Goal: Information Seeking & Learning: Learn about a topic

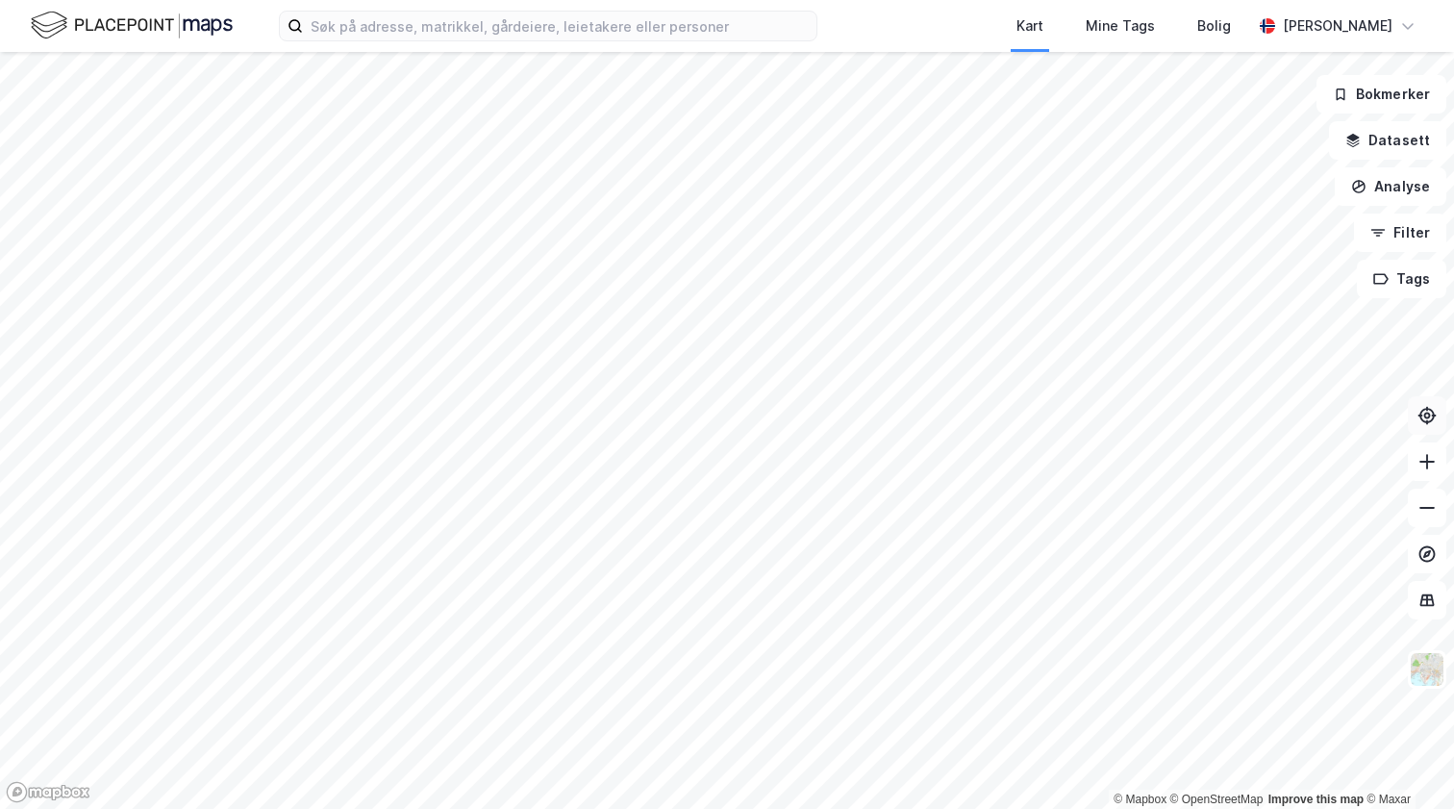
click at [1427, 408] on icon at bounding box center [1427, 408] width 2 height 5
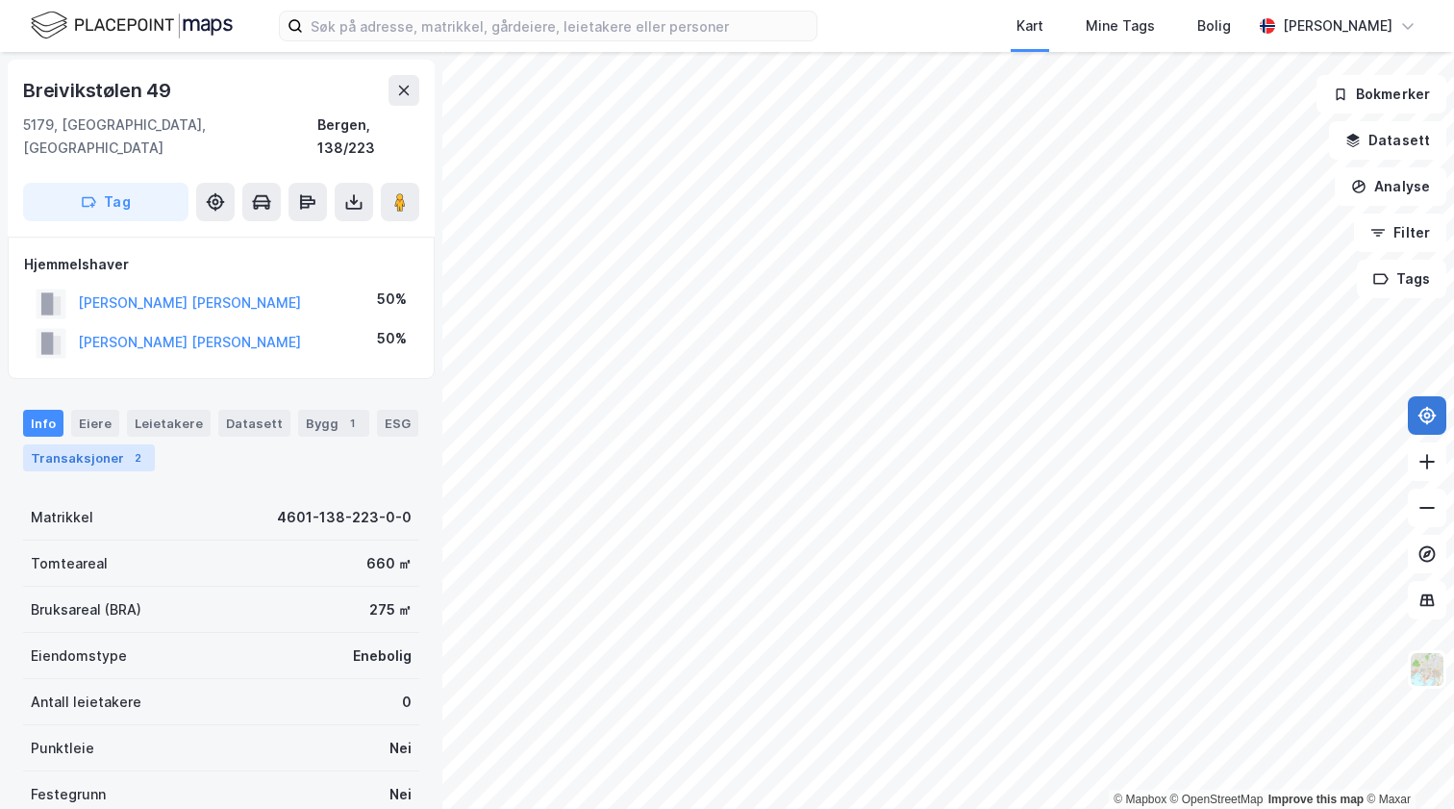
click at [111, 444] on div "Transaksjoner 2" at bounding box center [89, 457] width 132 height 27
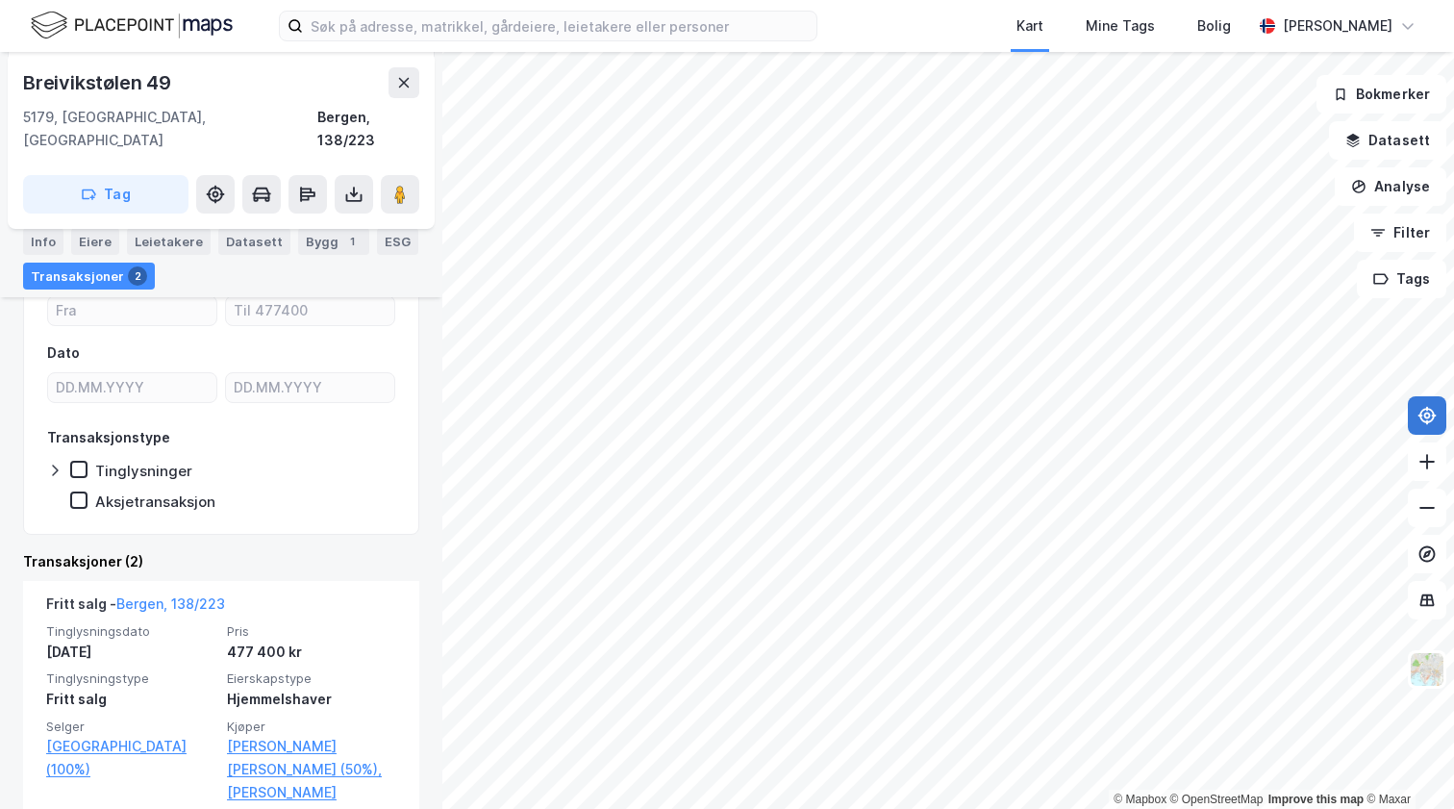
scroll to position [237, 0]
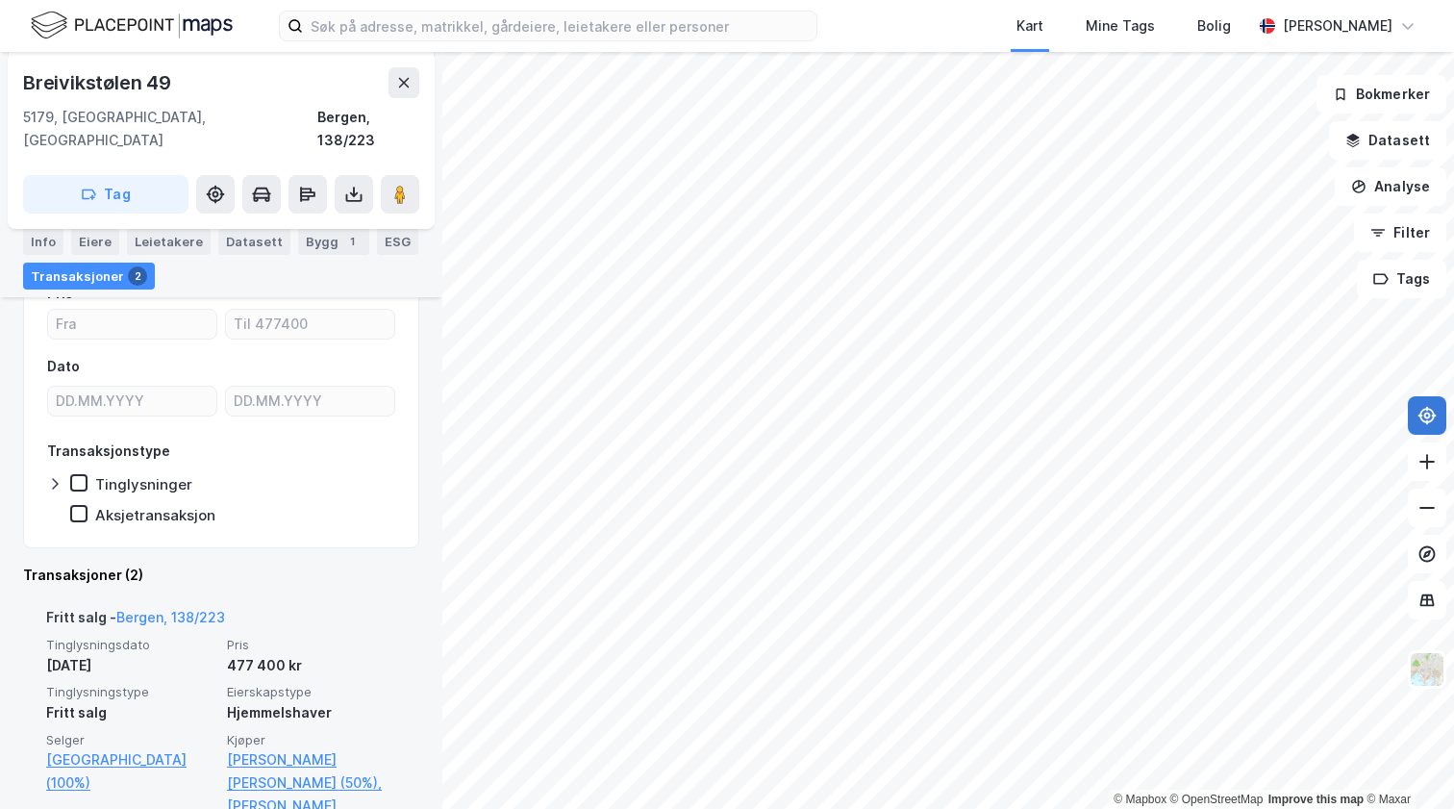
scroll to position [74, 0]
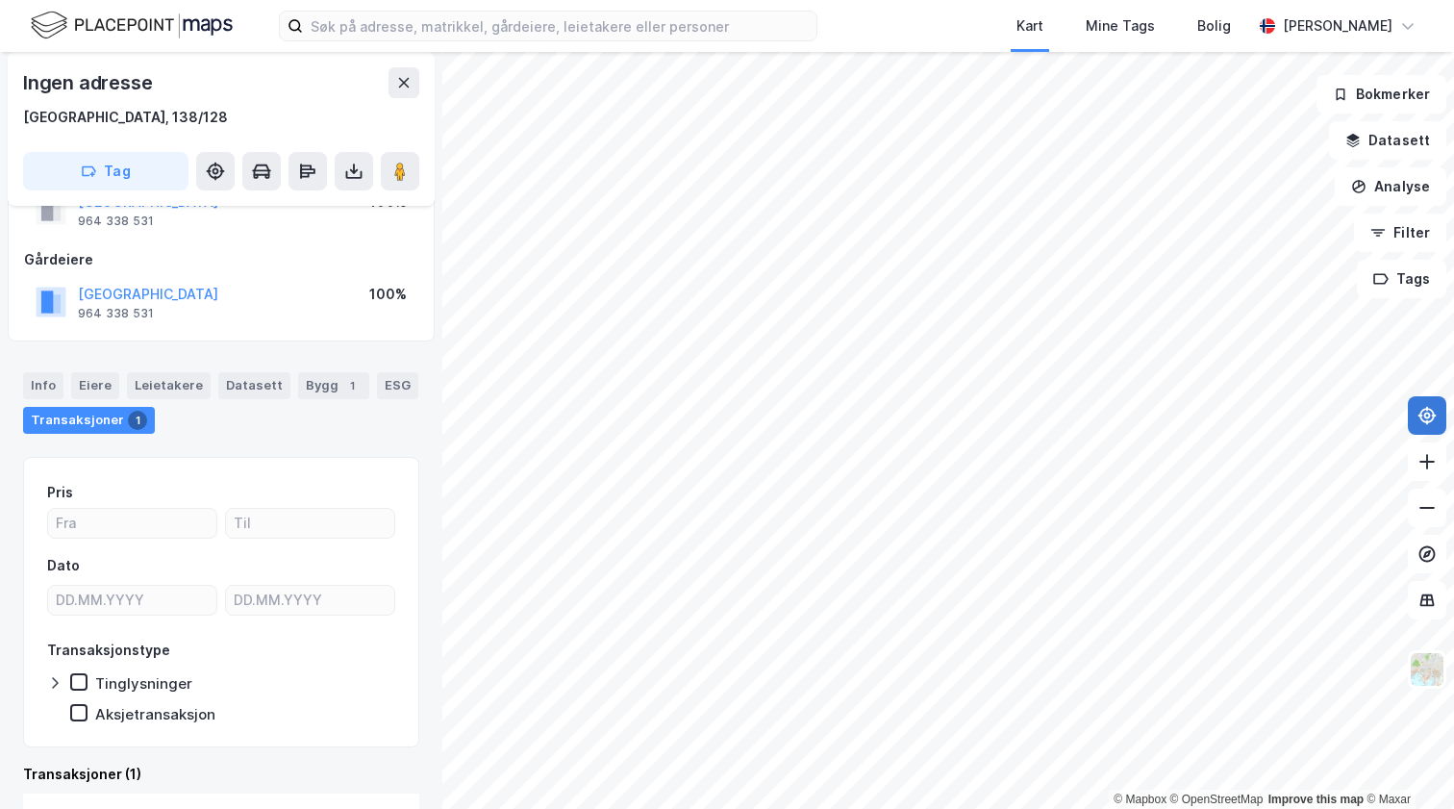
scroll to position [19, 0]
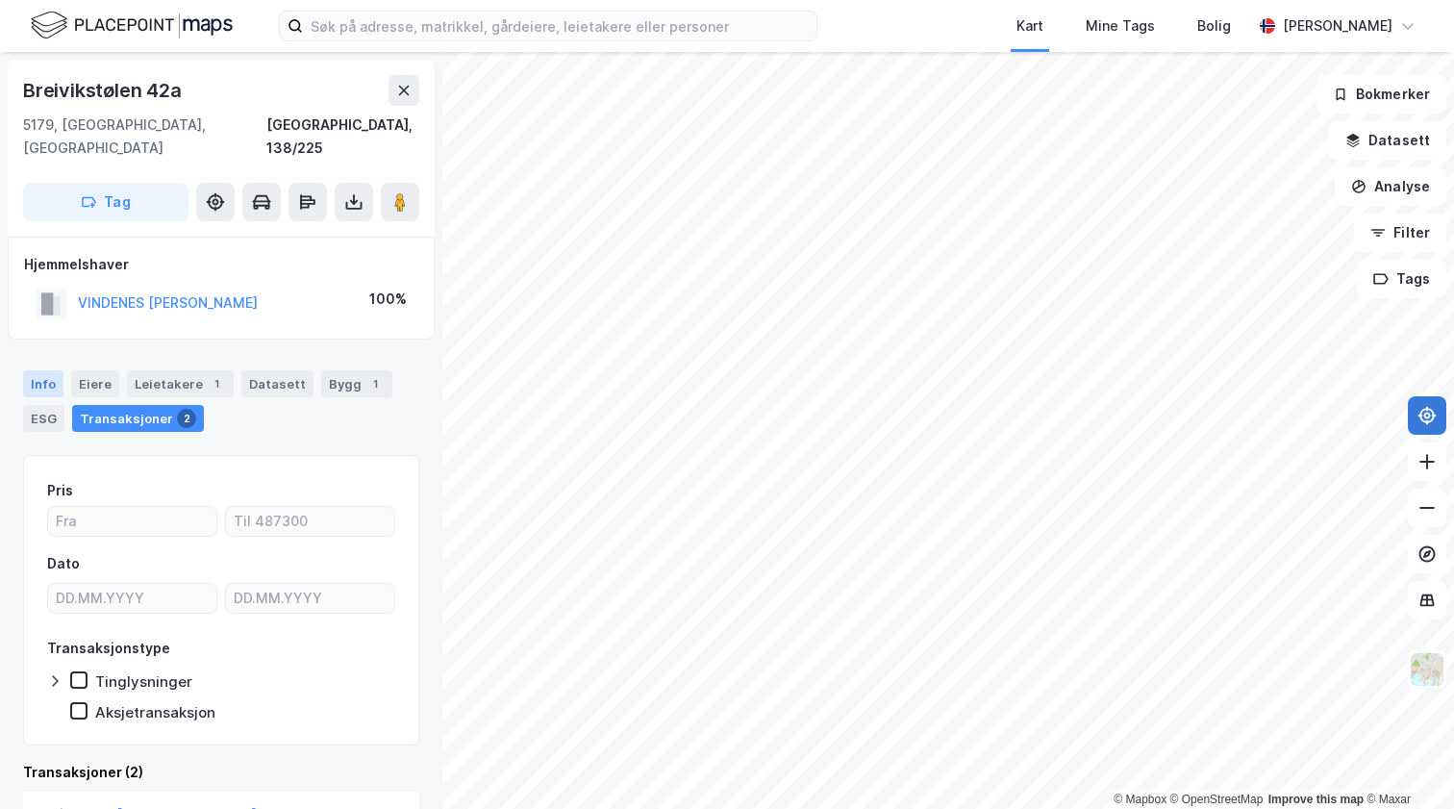
click at [45, 370] on div "Info" at bounding box center [43, 383] width 40 height 27
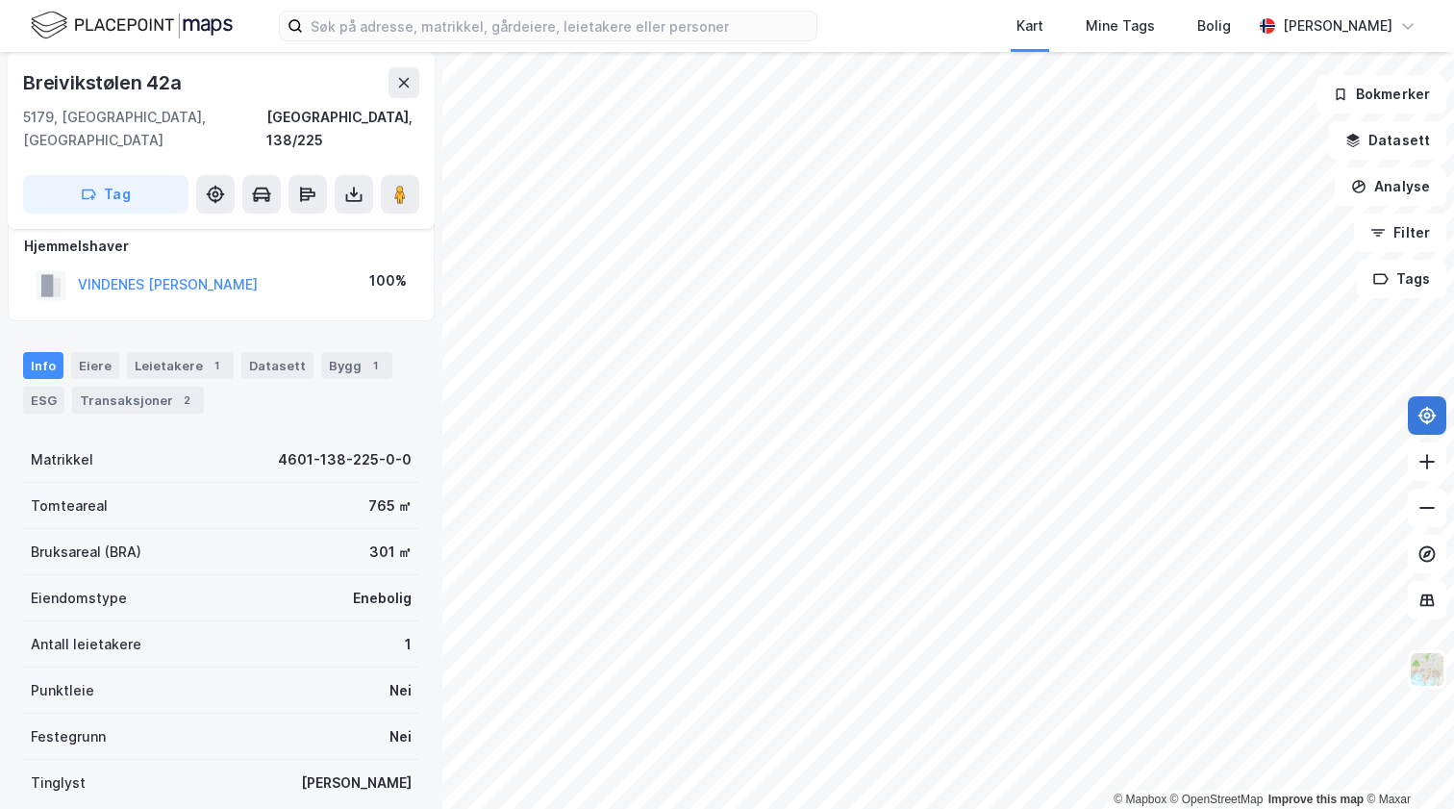
scroll to position [34, 0]
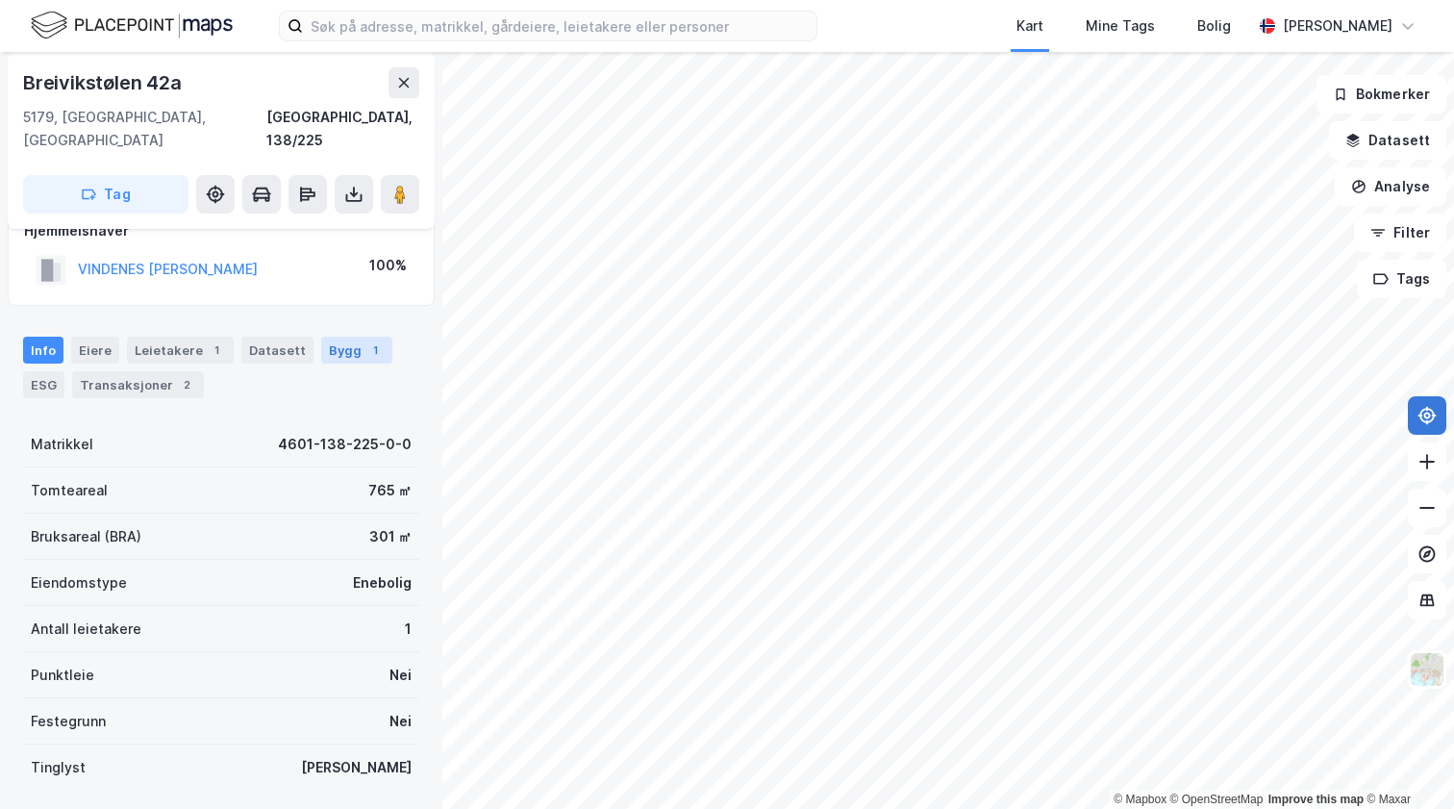
click at [339, 337] on div "Bygg 1" at bounding box center [356, 350] width 71 height 27
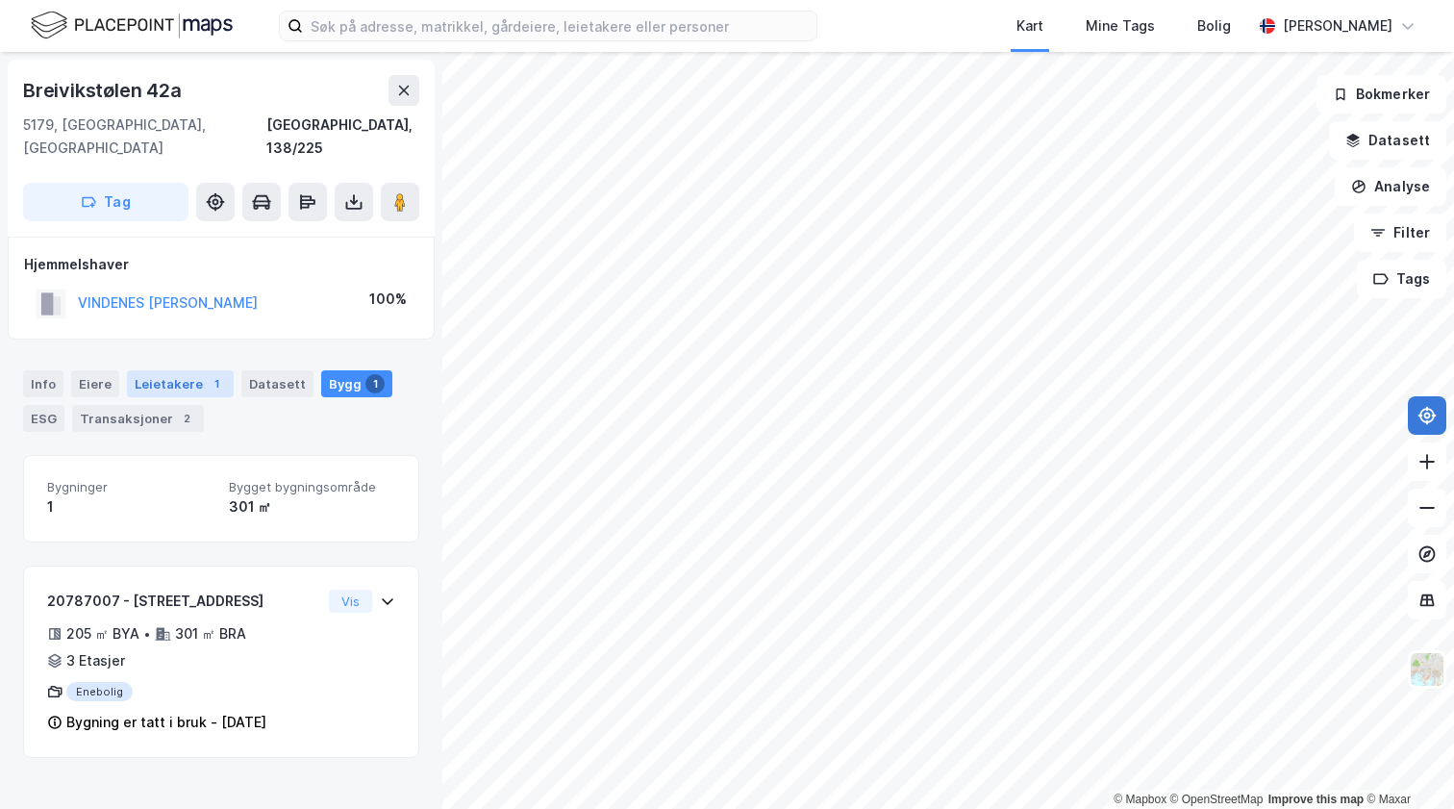
click at [190, 370] on div "Leietakere 1" at bounding box center [180, 383] width 107 height 27
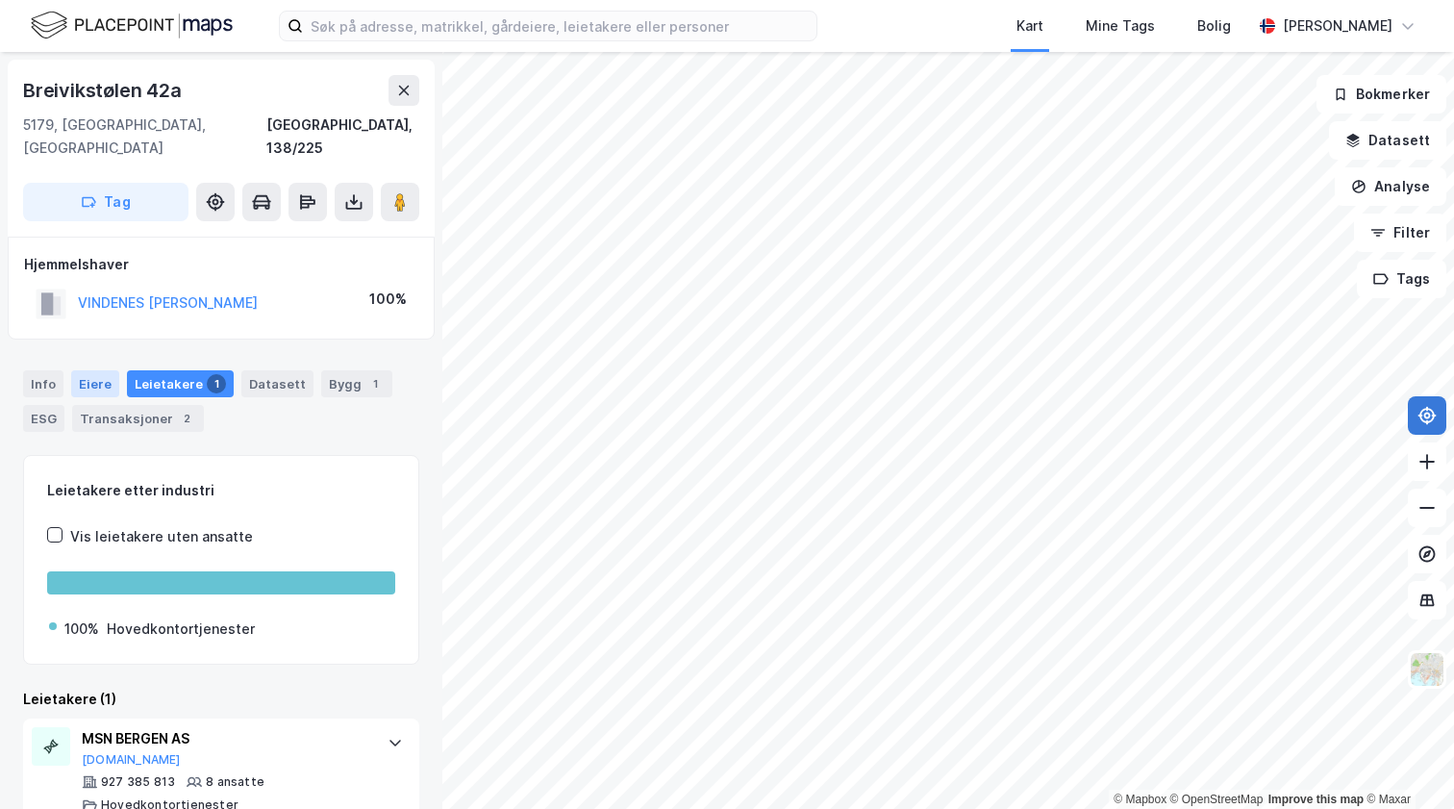
click at [99, 370] on div "Eiere" at bounding box center [95, 383] width 48 height 27
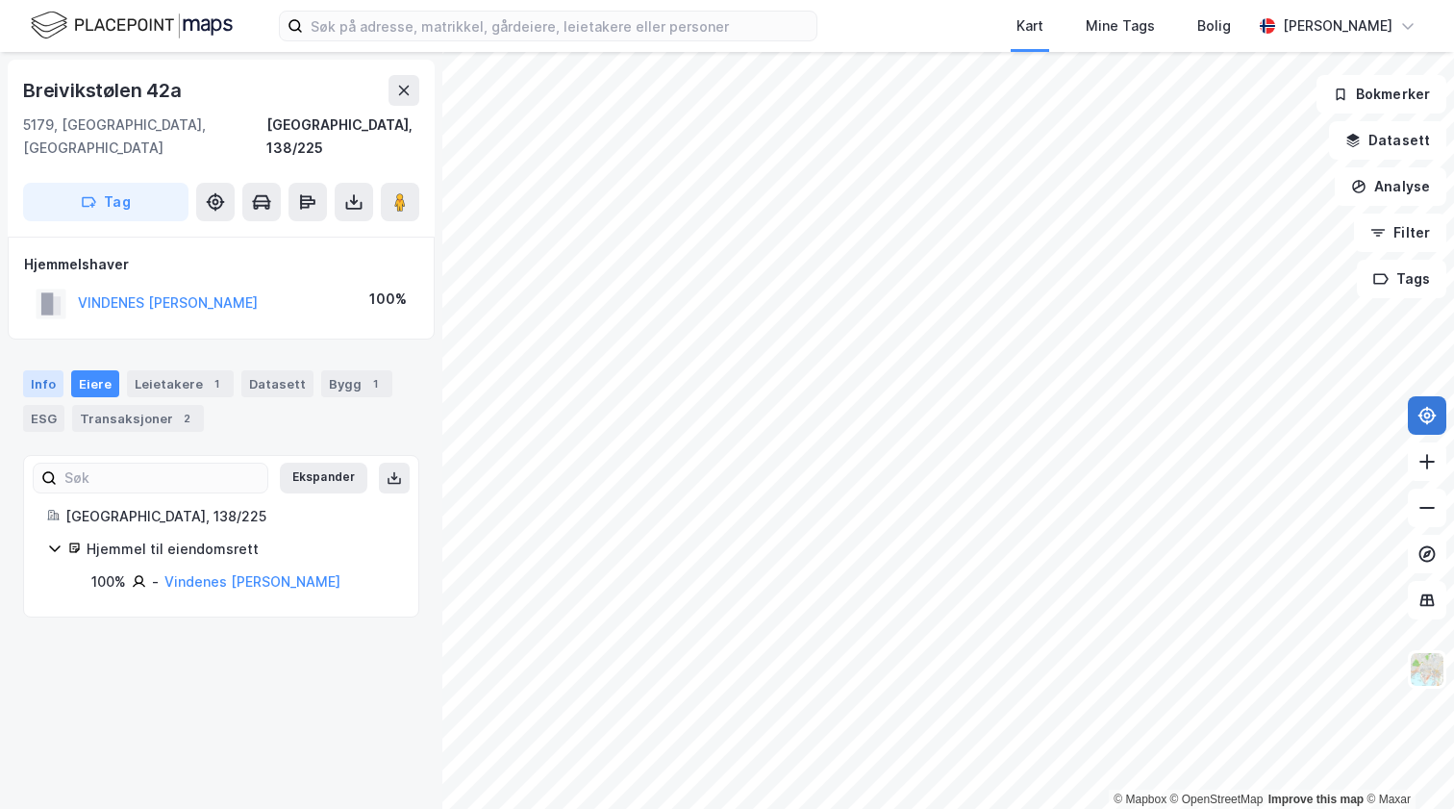
click at [50, 370] on div "Info" at bounding box center [43, 383] width 40 height 27
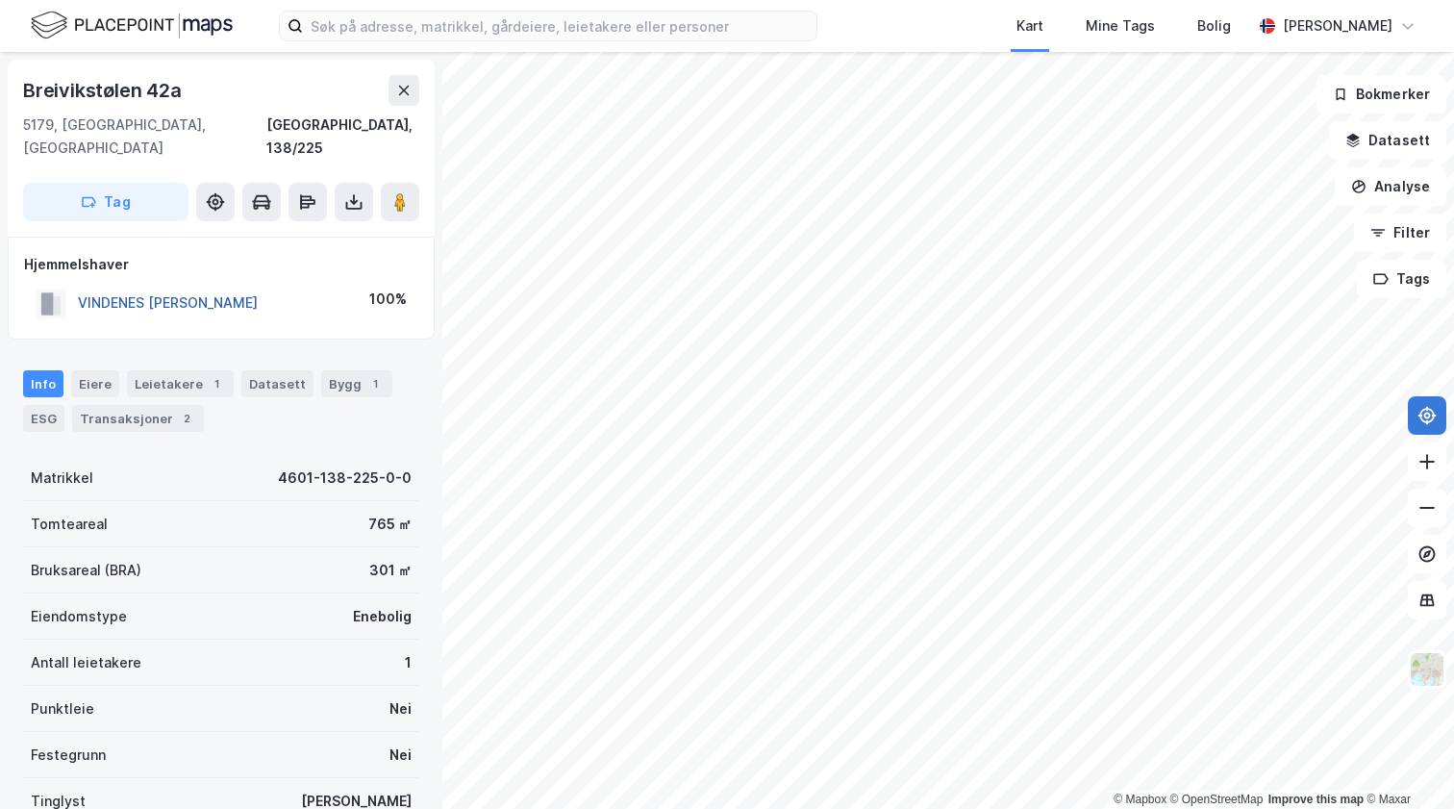
click at [0, 0] on button "VINDENES [PERSON_NAME]" at bounding box center [0, 0] width 0 height 0
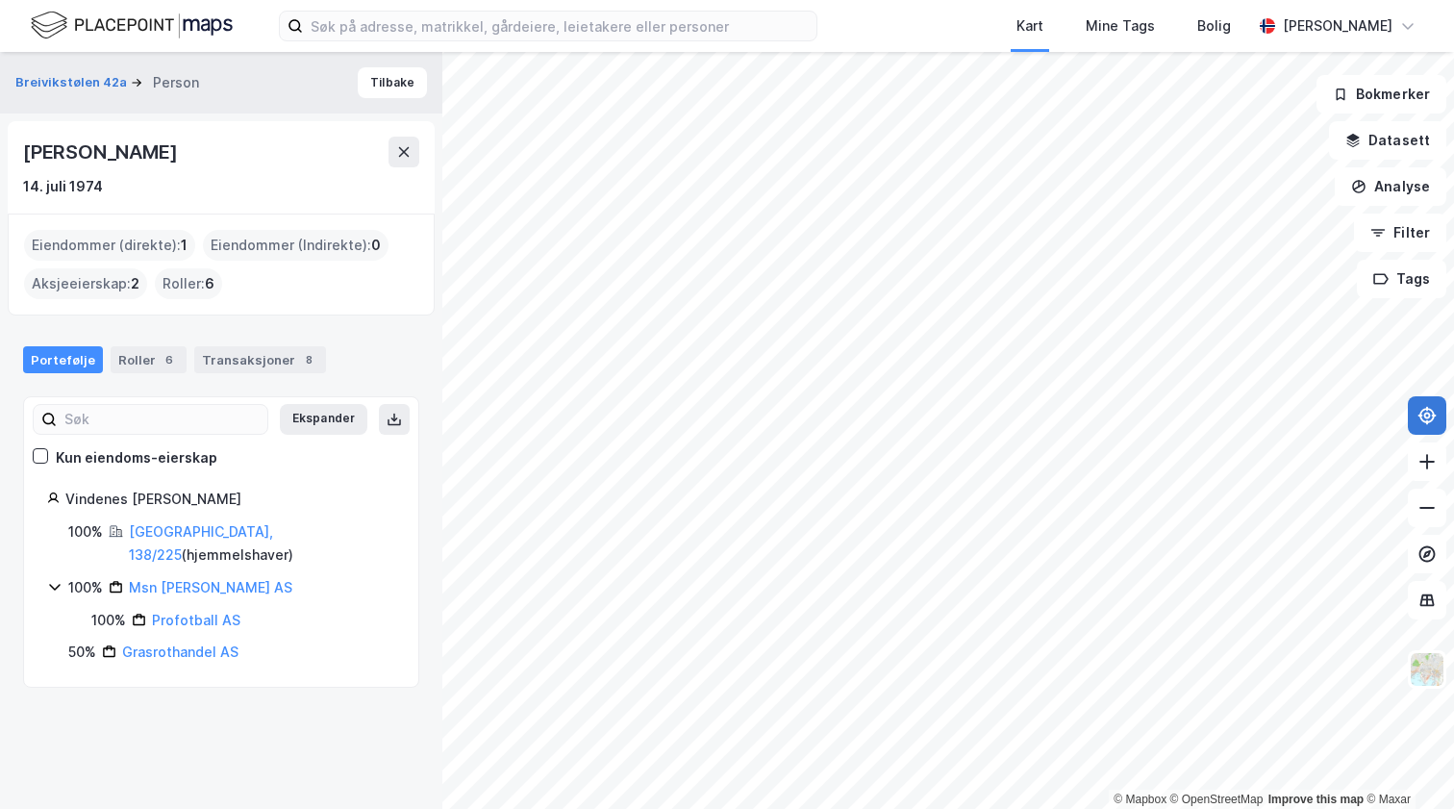
click at [52, 579] on icon at bounding box center [54, 586] width 15 height 15
click at [207, 579] on link "Msn [PERSON_NAME] AS" at bounding box center [210, 587] width 163 height 16
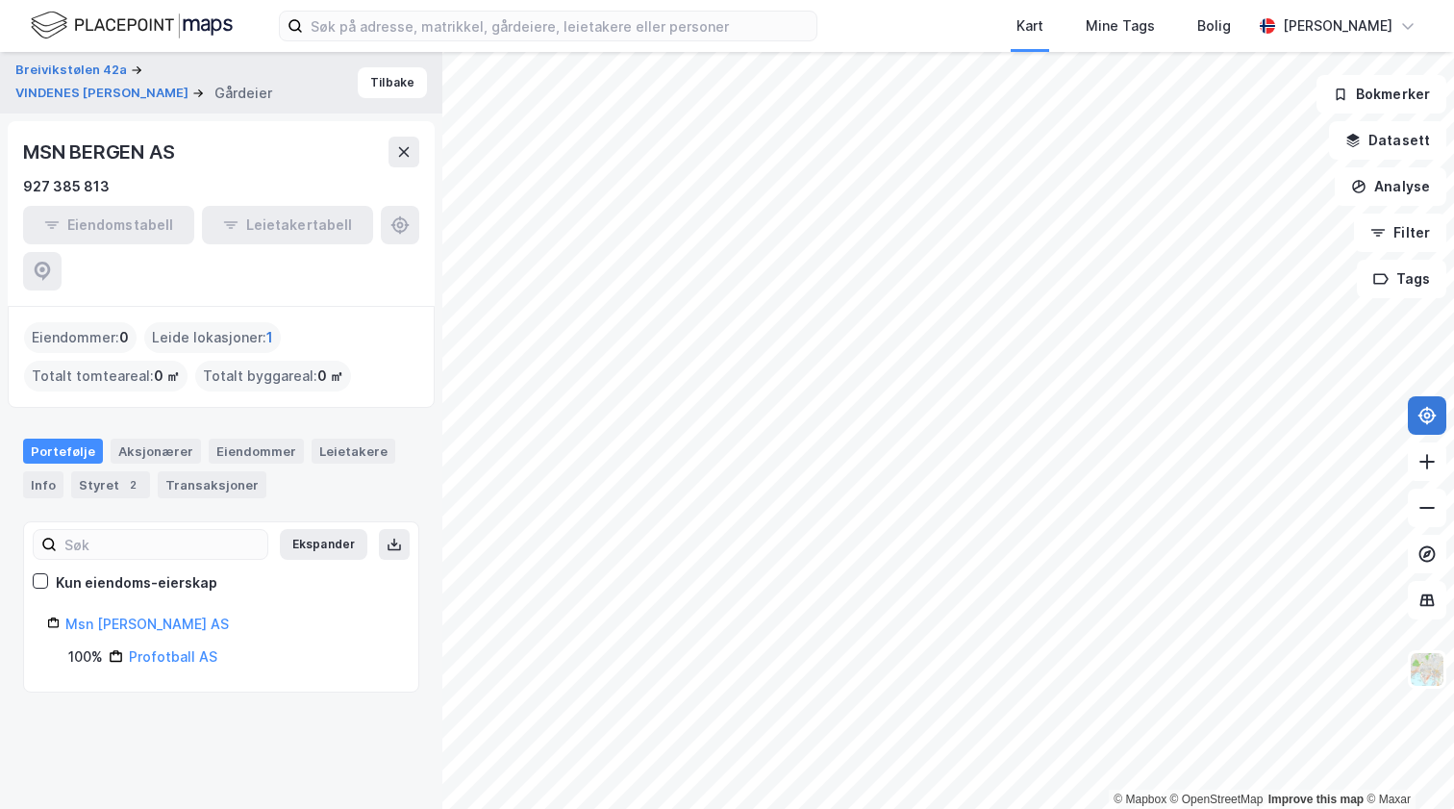
click at [268, 326] on span "1" at bounding box center [269, 337] width 7 height 23
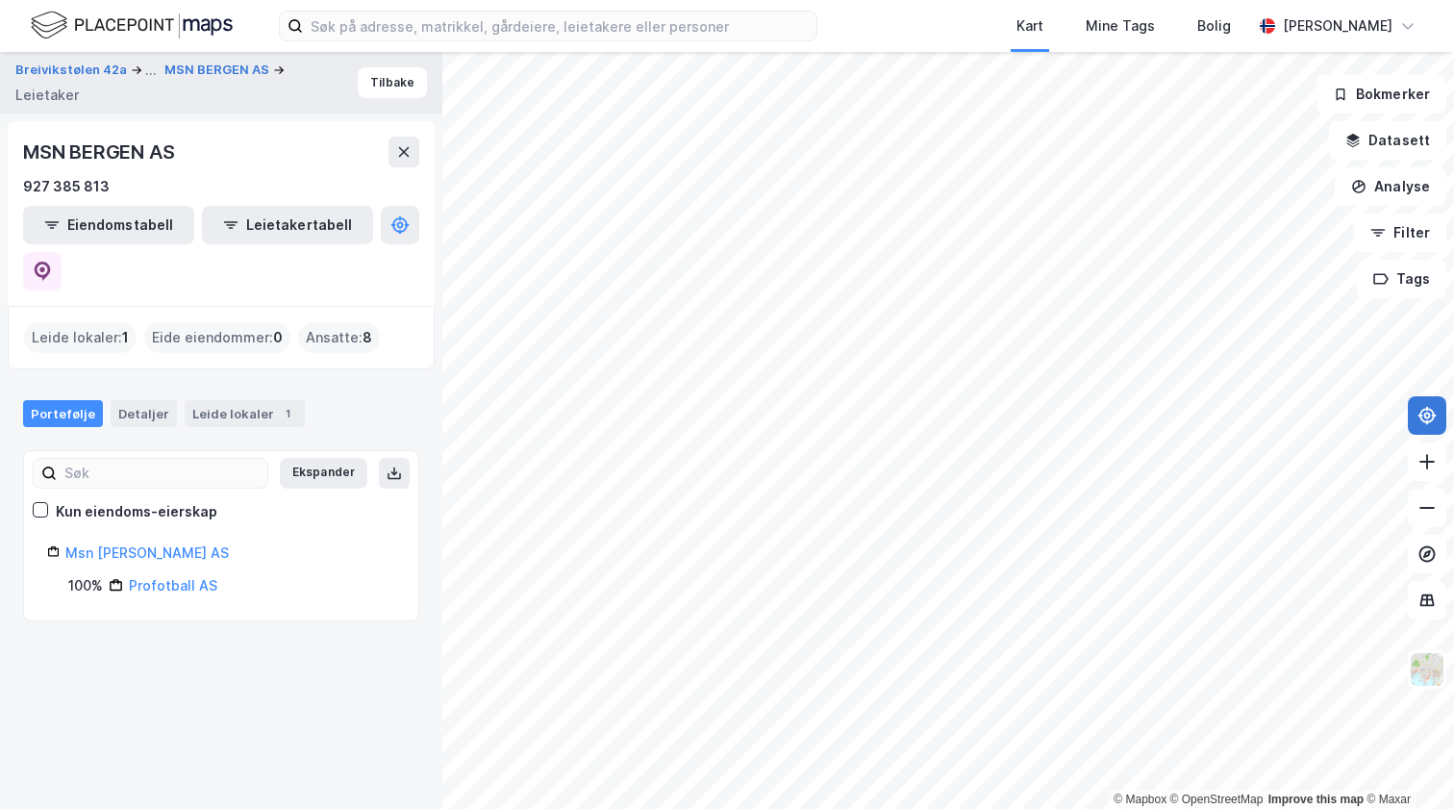
click at [363, 326] on span "8" at bounding box center [368, 337] width 10 height 23
click at [364, 326] on span "8" at bounding box center [368, 337] width 10 height 23
click at [388, 83] on button "Tilbake" at bounding box center [392, 82] width 69 height 31
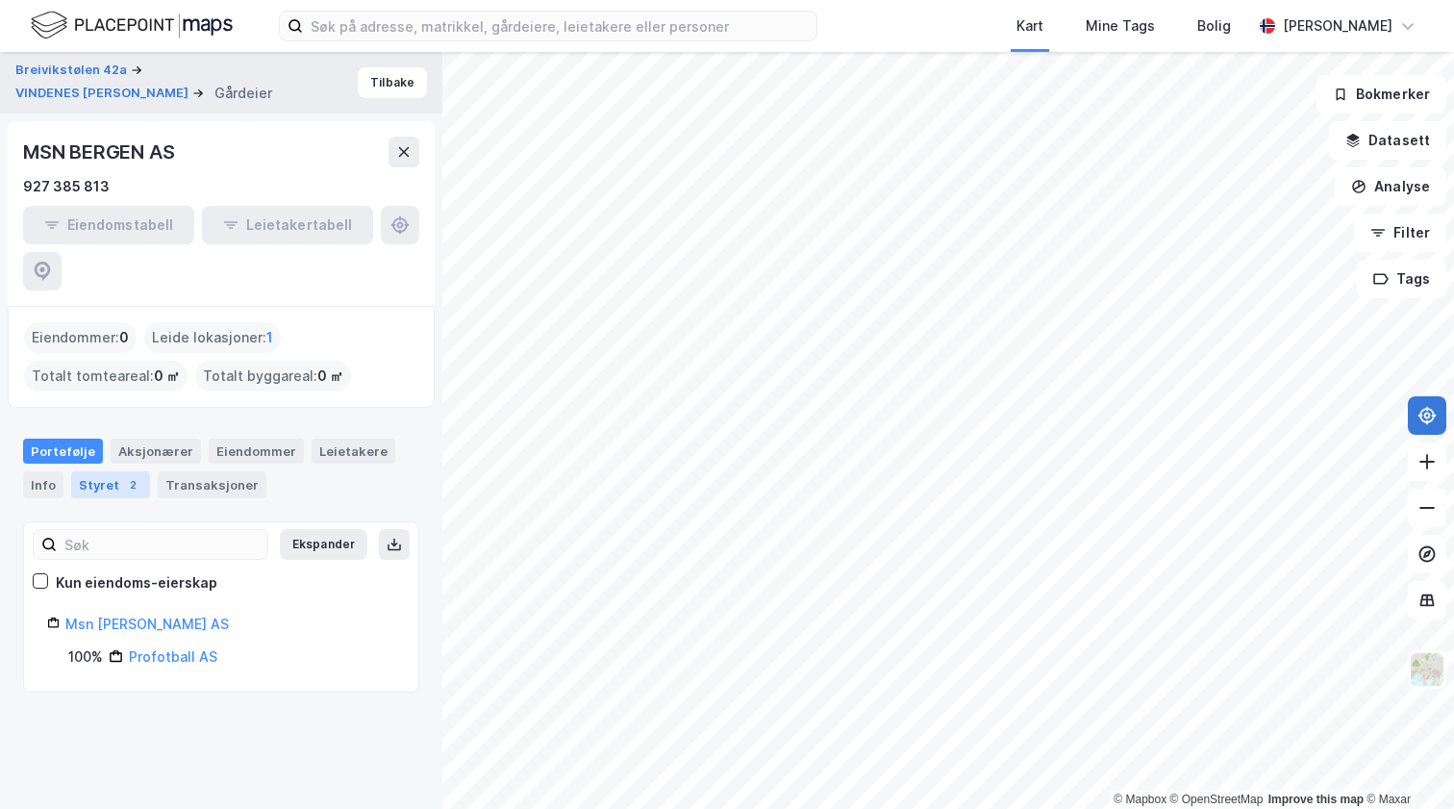
click at [123, 475] on div "2" at bounding box center [132, 484] width 19 height 19
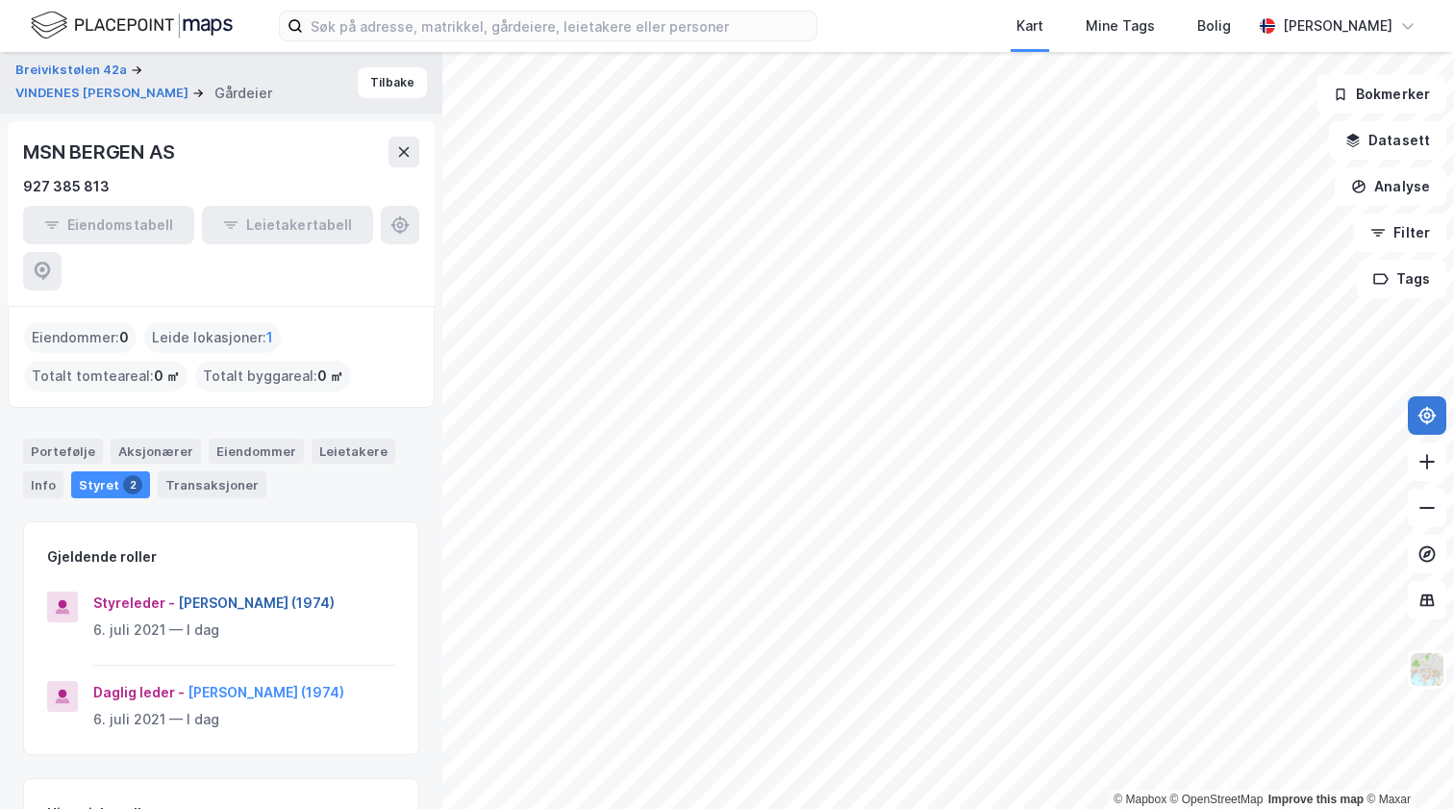
click at [0, 0] on button "[PERSON_NAME] (1974)" at bounding box center [0, 0] width 0 height 0
